Goal: Check status

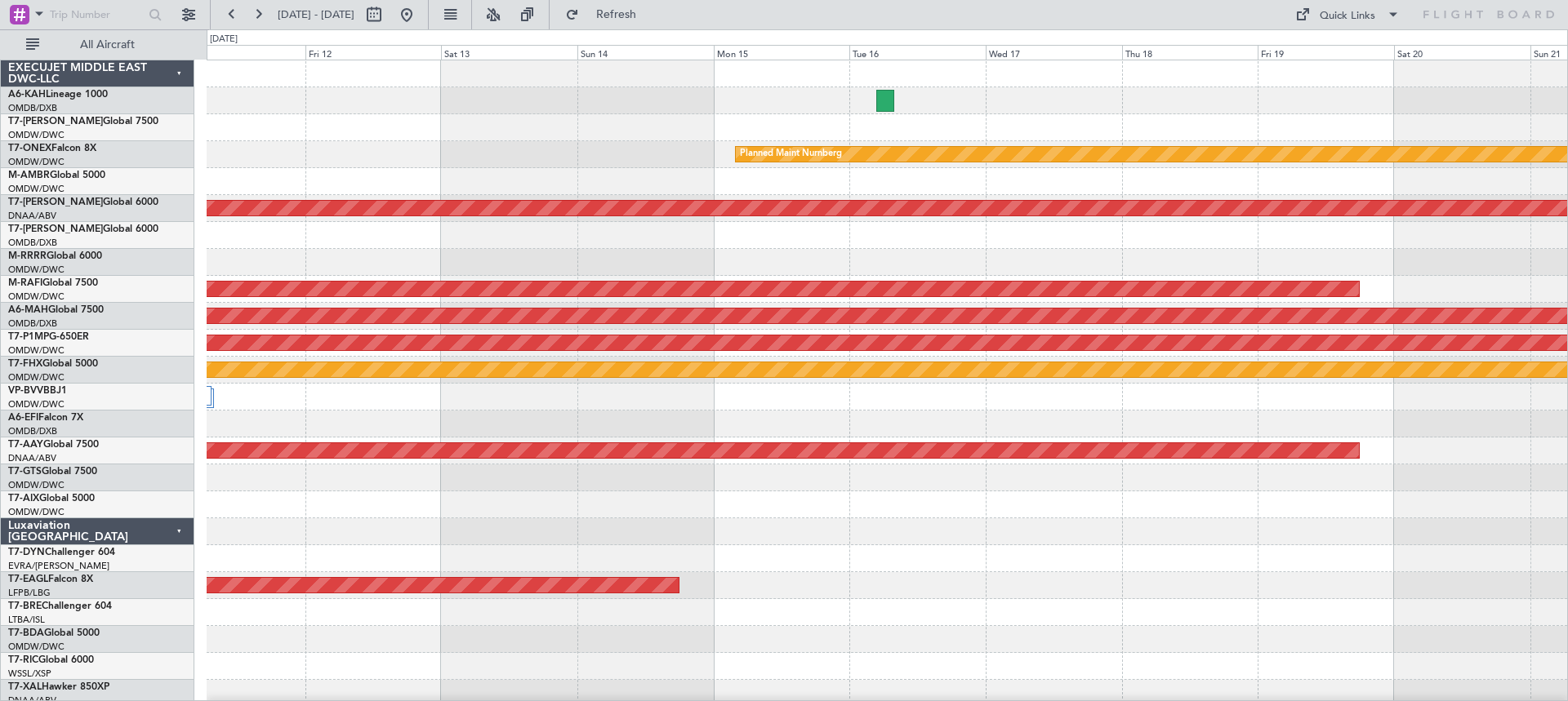
click at [1404, 254] on div at bounding box center [887, 262] width 1361 height 27
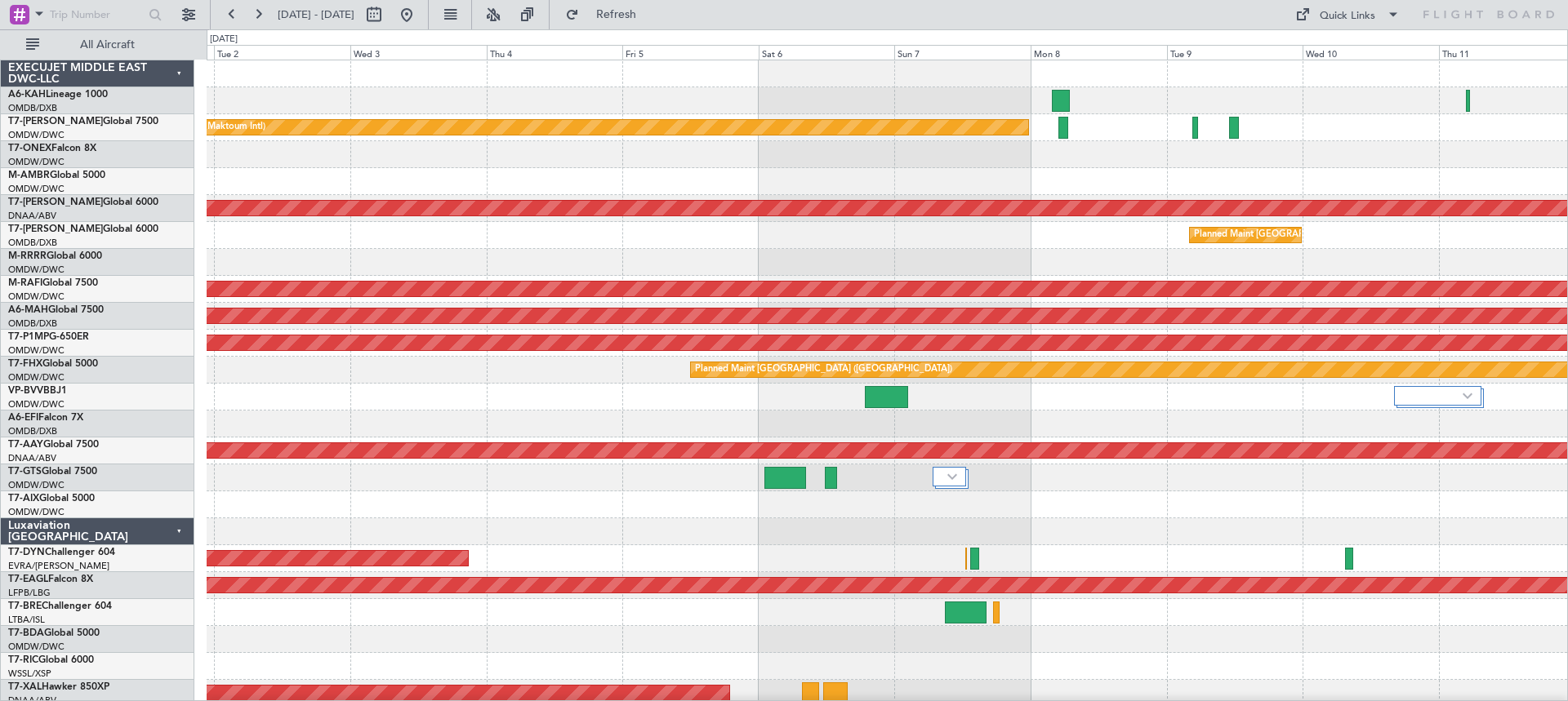
click at [1567, 134] on div "No Crew Planned Maint [GEOGRAPHIC_DATA] (Al Maktoum Intl) Unplanned Maint [GEOG…" at bounding box center [784, 365] width 1568 height 672
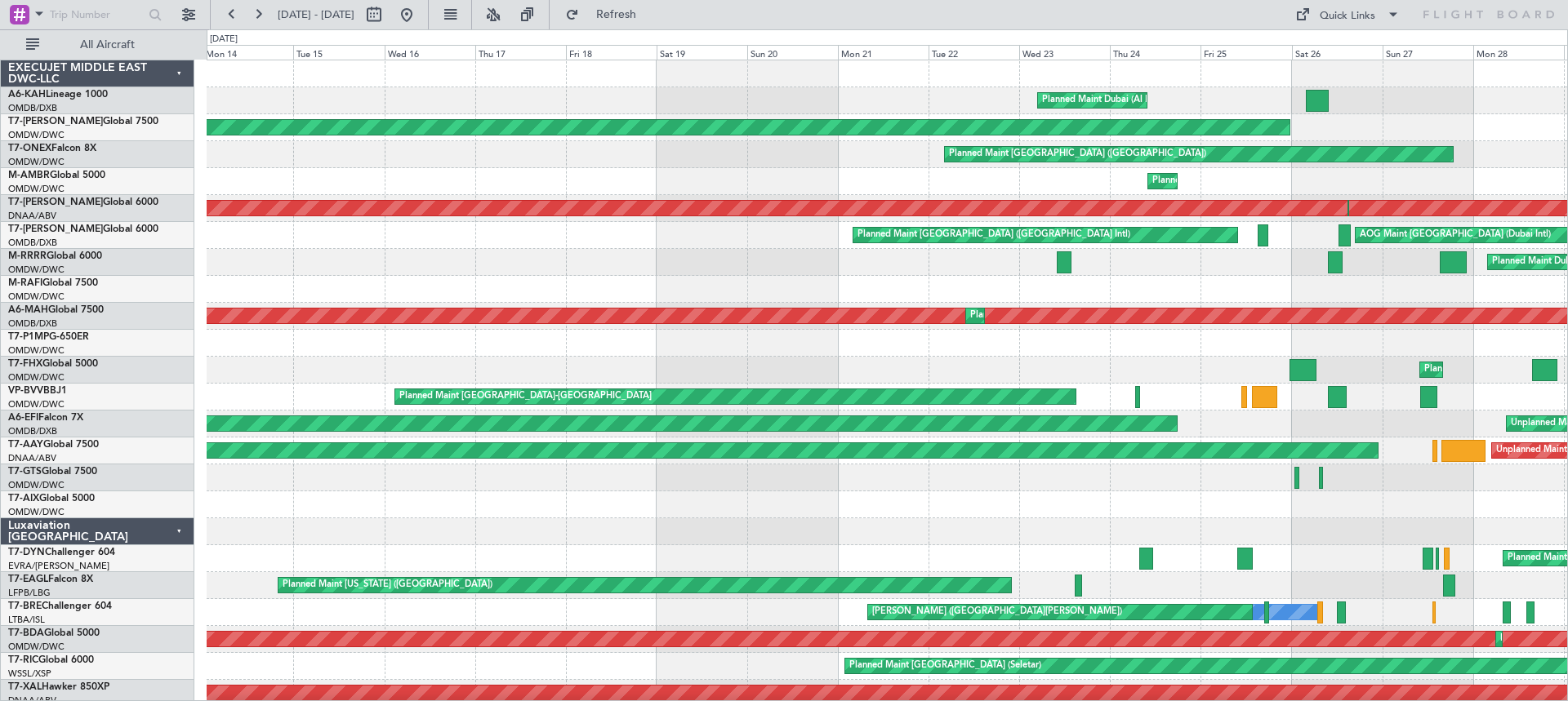
click at [1567, 127] on div "Planned Maint Dubai (Al Maktoum Intl) Planned Maint [GEOGRAPHIC_DATA] ([GEOGRAP…" at bounding box center [784, 365] width 1568 height 672
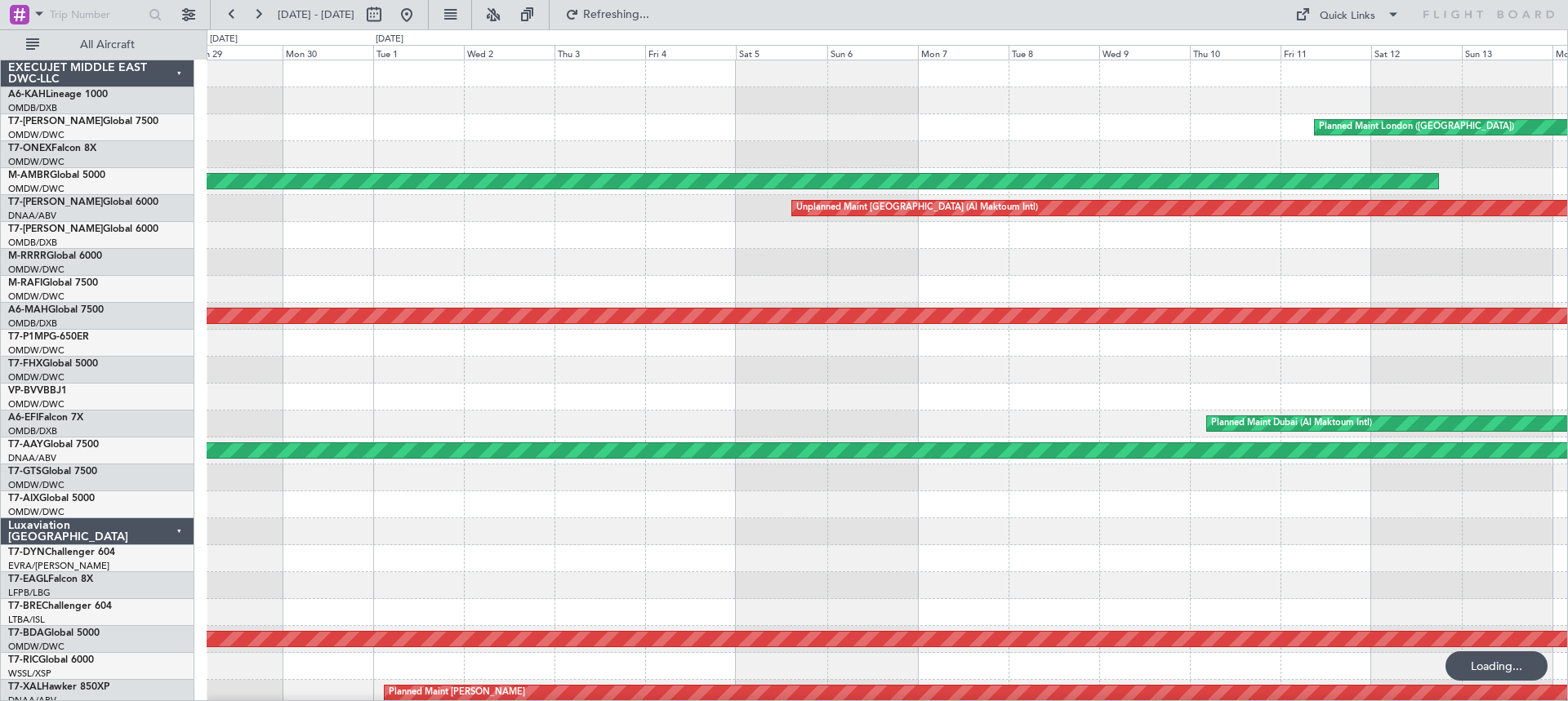
click at [1567, 178] on div "Planned Maint London ([GEOGRAPHIC_DATA]) Planned Maint [GEOGRAPHIC_DATA] (Al Ma…" at bounding box center [784, 365] width 1568 height 672
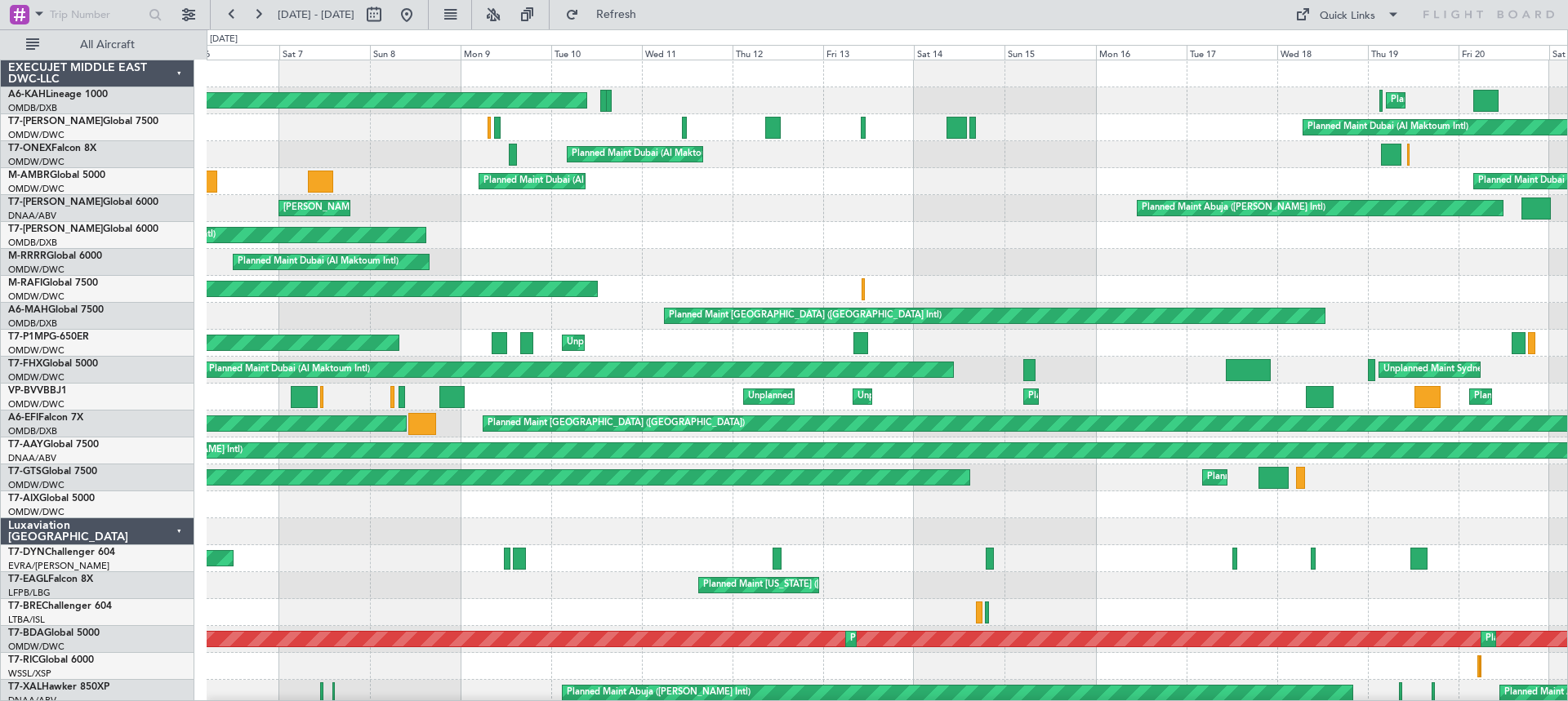
click at [368, 141] on div "Planned Maint Dubai (Al Maktoum Intl) Planned Maint Geneva ([GEOGRAPHIC_DATA])" at bounding box center [887, 155] width 1361 height 27
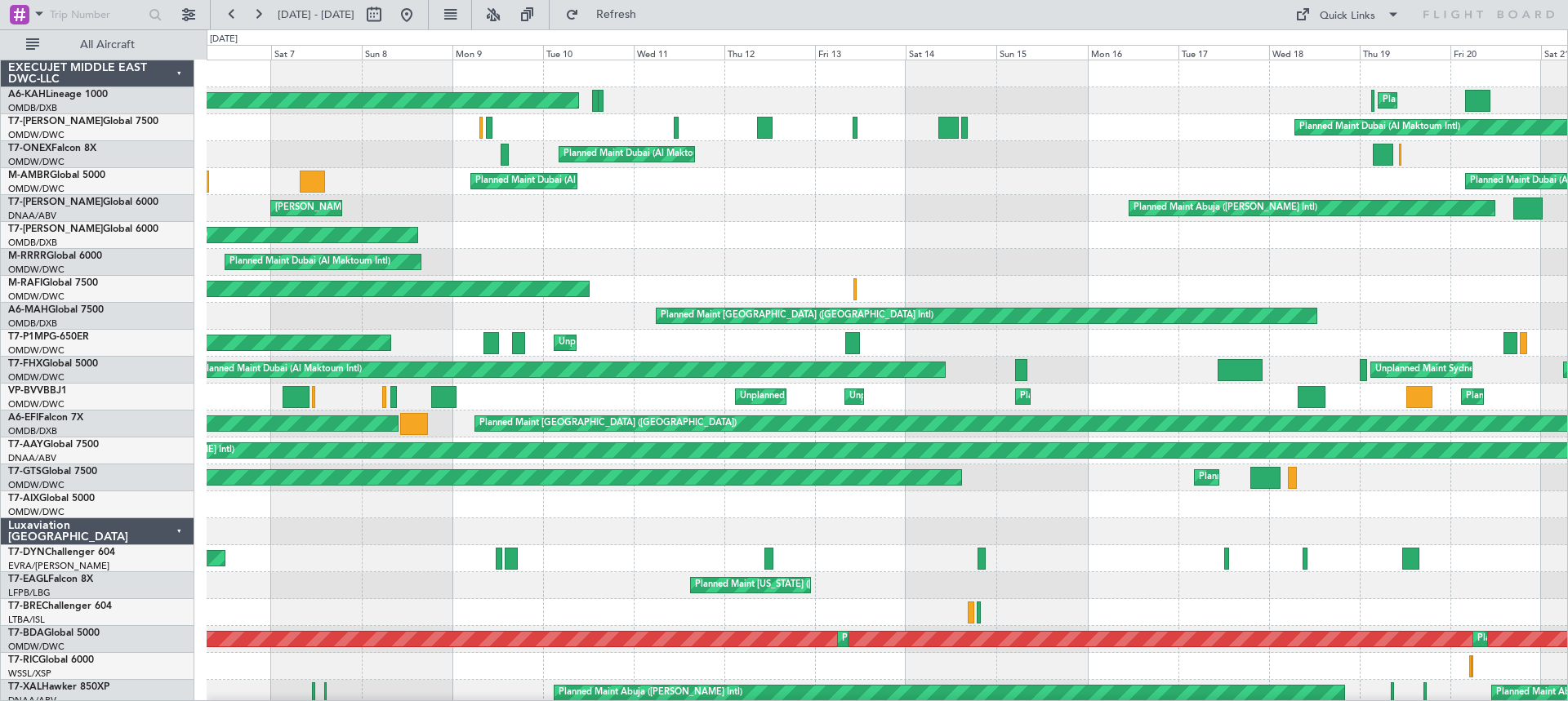
click at [776, 231] on div "Unplanned Maint [GEOGRAPHIC_DATA] ([GEOGRAPHIC_DATA] Intl) Planned Maint [GEOGR…" at bounding box center [887, 235] width 1361 height 27
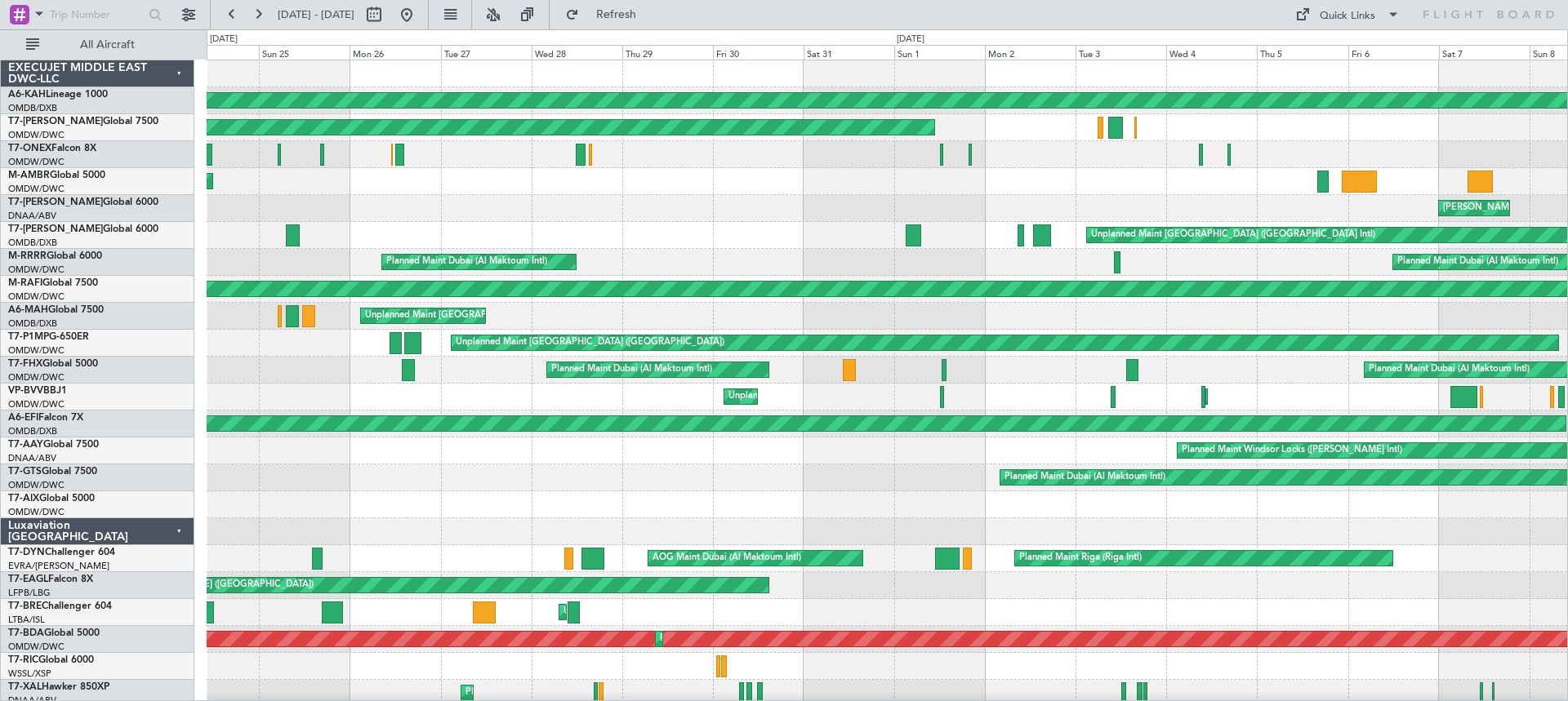
click at [1407, 189] on div "Planned Maint [GEOGRAPHIC_DATA] (Al Bateen Executive) Planned Maint [GEOGRAPHIC…" at bounding box center [887, 707] width 1361 height 1293
click at [250, 187] on div "Planned Maint Dubai (Al Maktoum Intl) Planned Maint [GEOGRAPHIC_DATA] (Al Makto…" at bounding box center [887, 181] width 1361 height 27
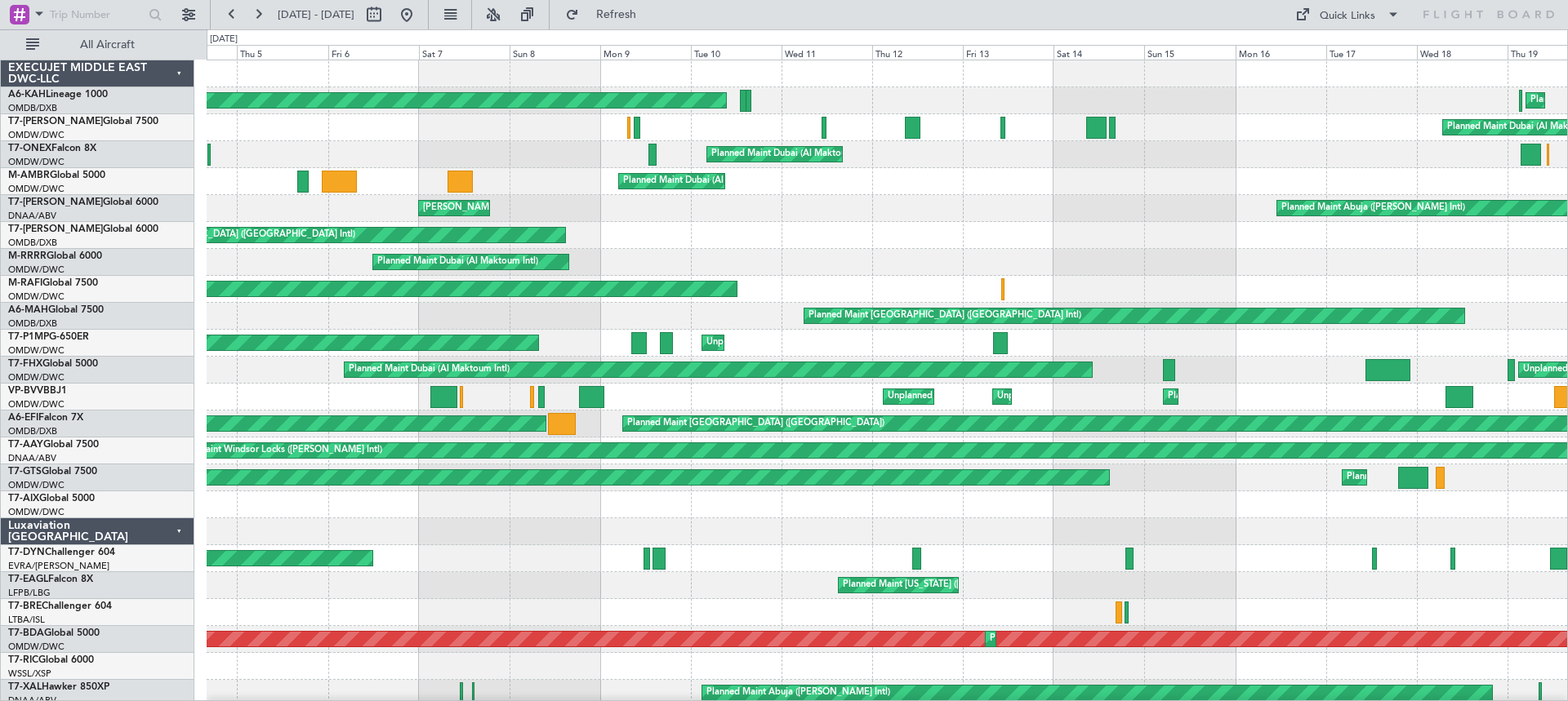
click at [0, 296] on html "[DATE] - [DATE] Refresh Quick Links All Aircraft Planned Maint [GEOGRAPHIC_DATA…" at bounding box center [784, 350] width 1568 height 701
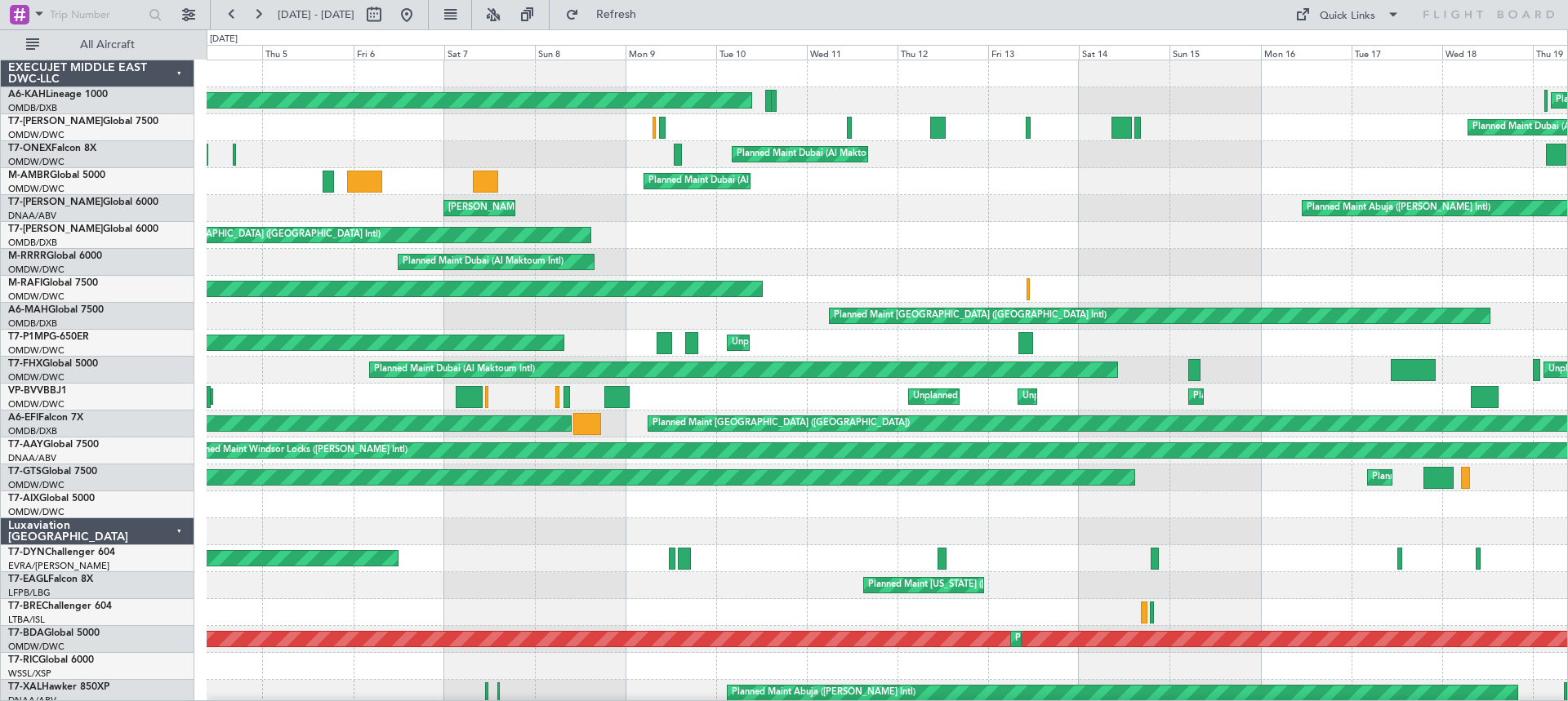
click at [944, 213] on div "Planned Maint Abuja ([PERSON_NAME] Intl) [PERSON_NAME] ([PERSON_NAME] Intl) Unp…" at bounding box center [887, 209] width 1361 height 27
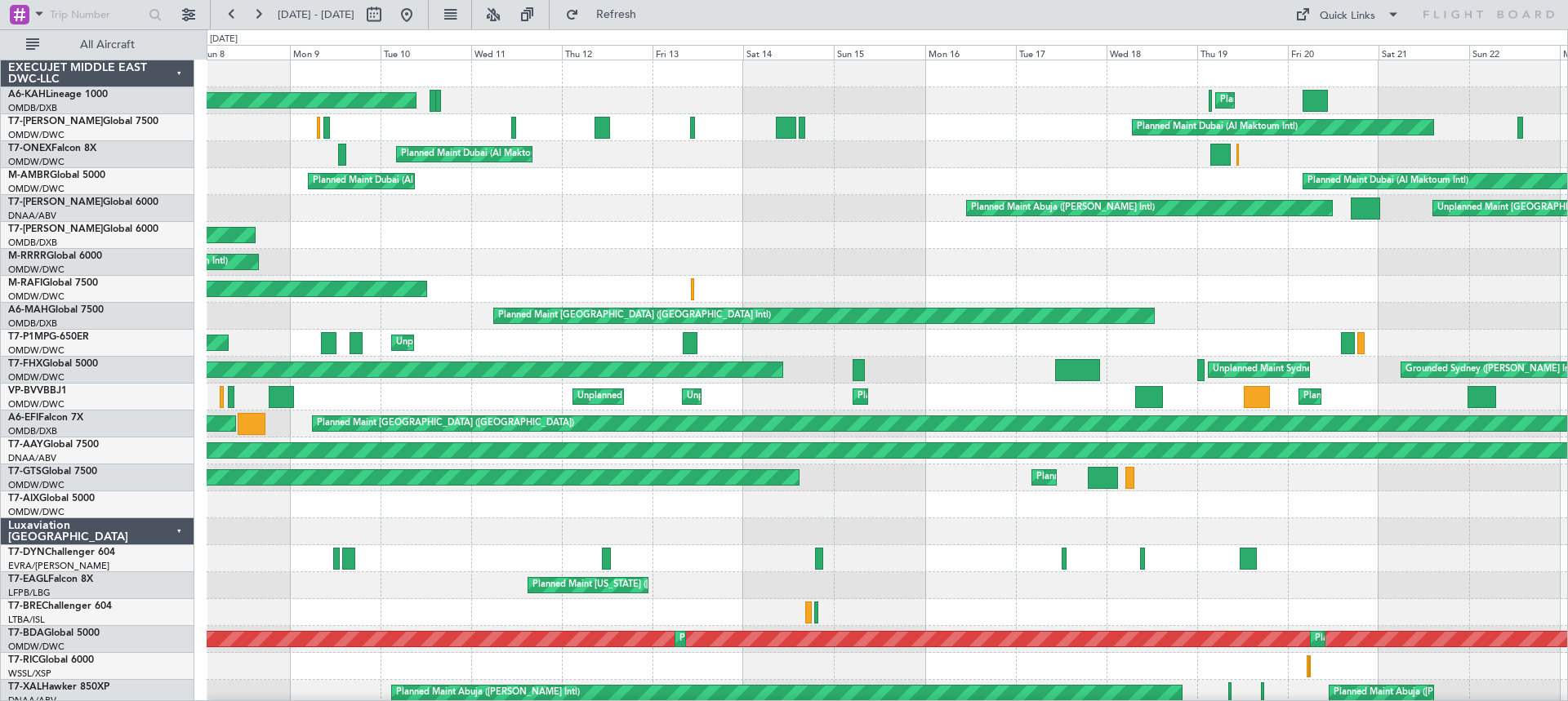
click at [554, 139] on div "Planned Maint [GEOGRAPHIC_DATA] (Al Bateen Executive) Planned Maint [GEOGRAPHIC…" at bounding box center [887, 707] width 1361 height 1293
